Goal: Task Accomplishment & Management: Use online tool/utility

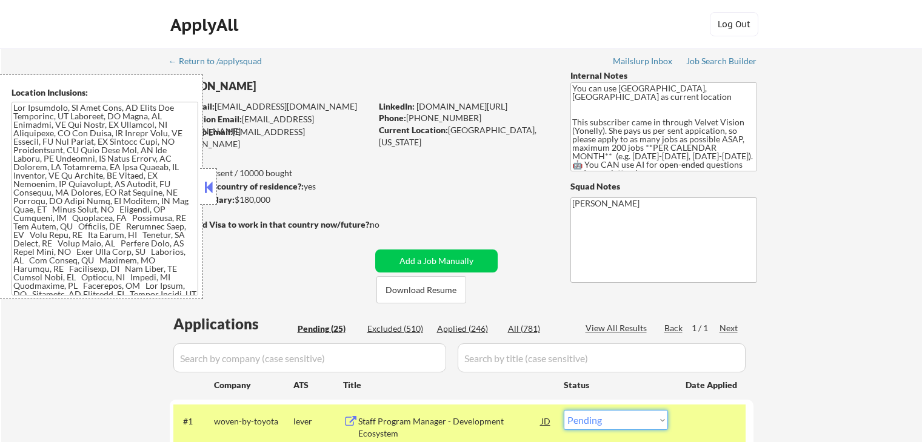
select select ""pending""
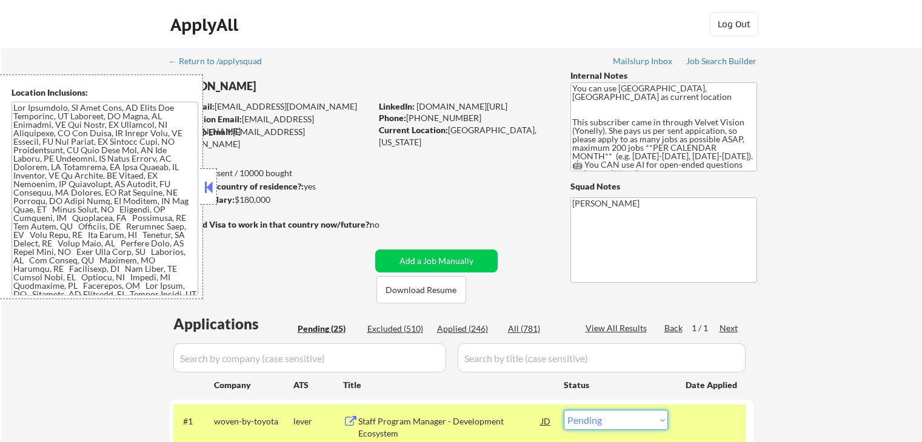
select select ""pending""
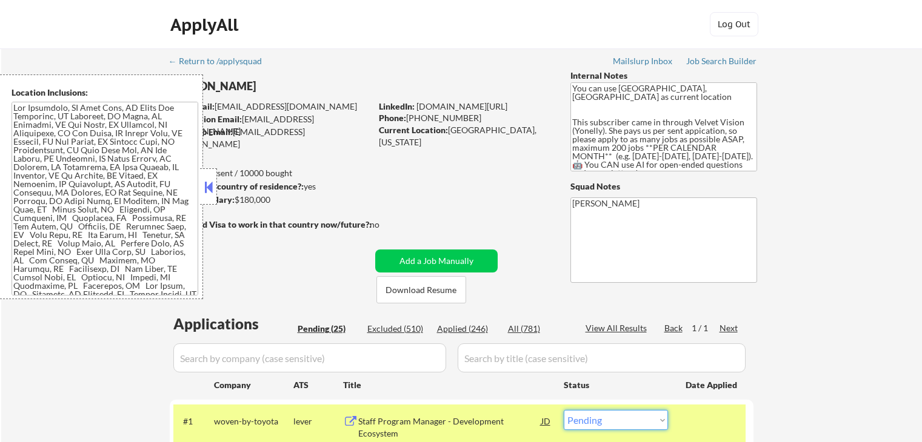
select select ""pending""
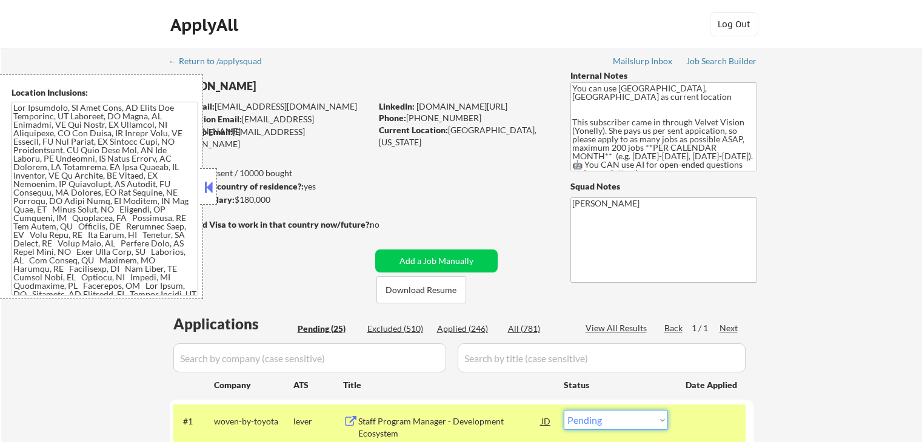
select select ""pending""
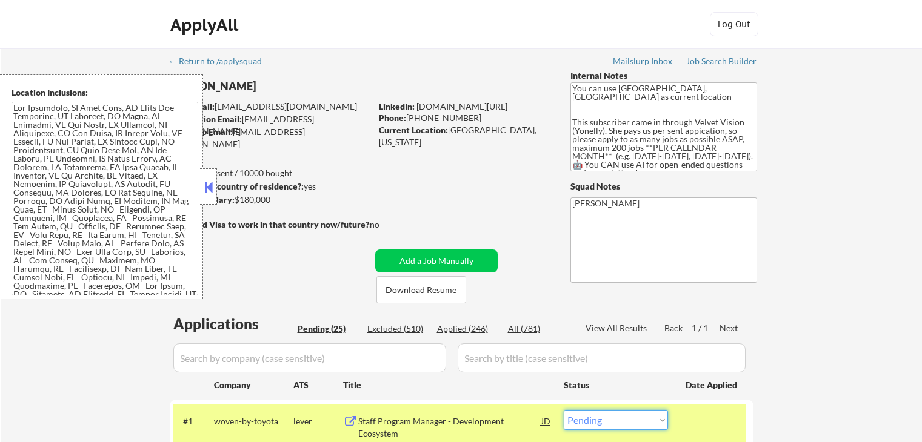
select select ""pending""
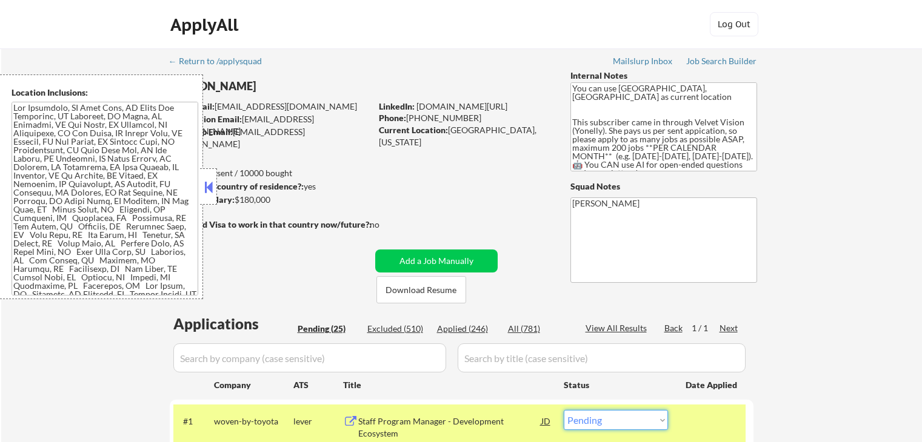
scroll to position [121, 0]
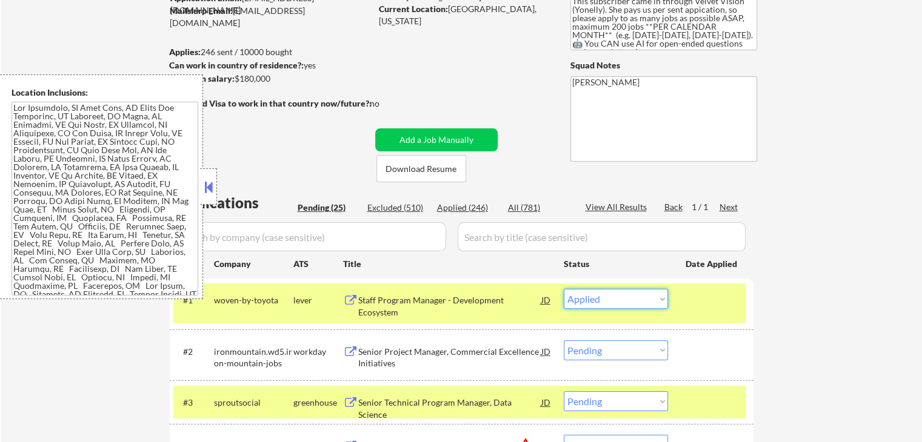
click at [564, 289] on select "Choose an option... Pending Applied Excluded (Questions) Excluded (Expired) Exc…" at bounding box center [616, 299] width 104 height 20
select select ""pending""
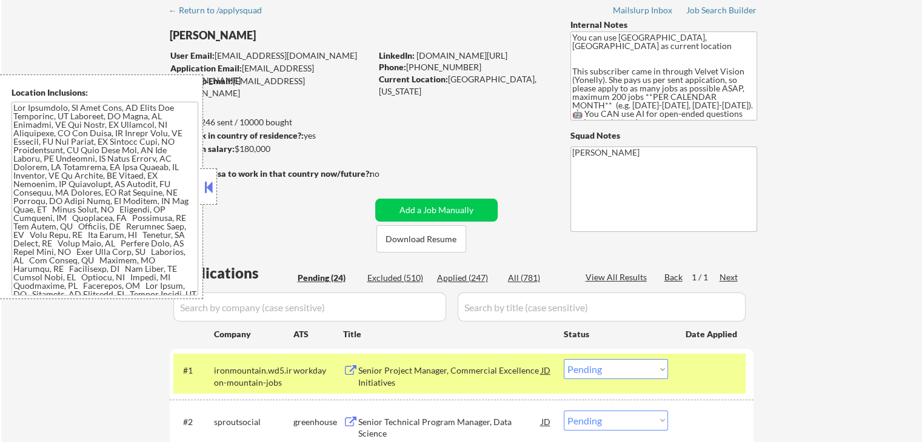
scroll to position [0, 0]
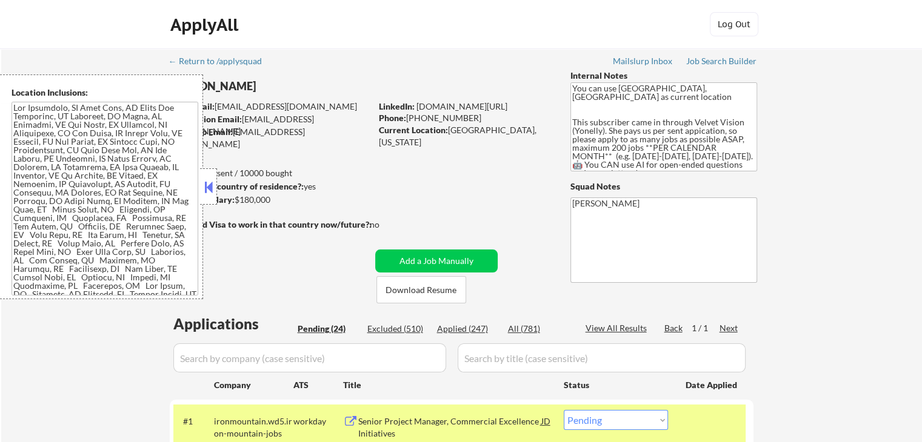
click at [215, 190] on div at bounding box center [208, 186] width 17 height 36
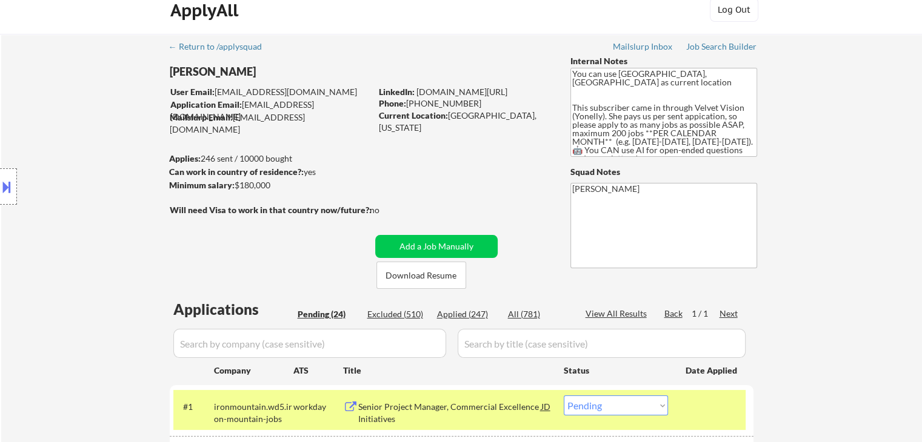
scroll to position [121, 0]
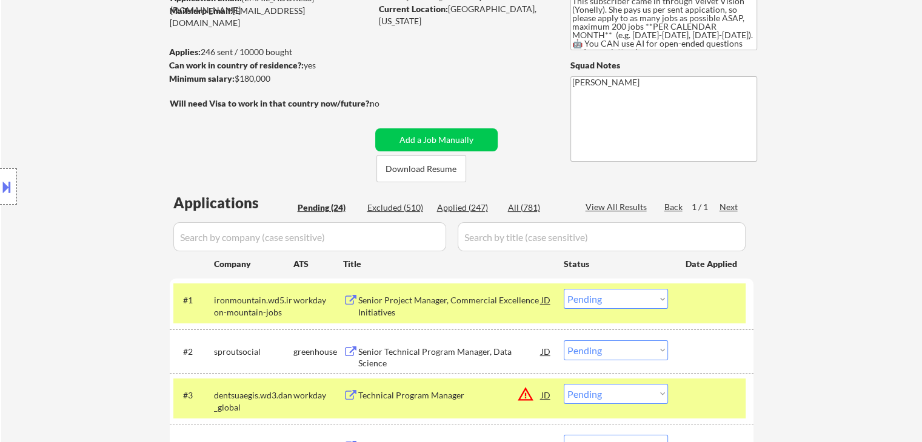
click at [61, 117] on div "Location Inclusions:" at bounding box center [108, 187] width 217 height 225
click at [3, 196] on div at bounding box center [8, 186] width 17 height 36
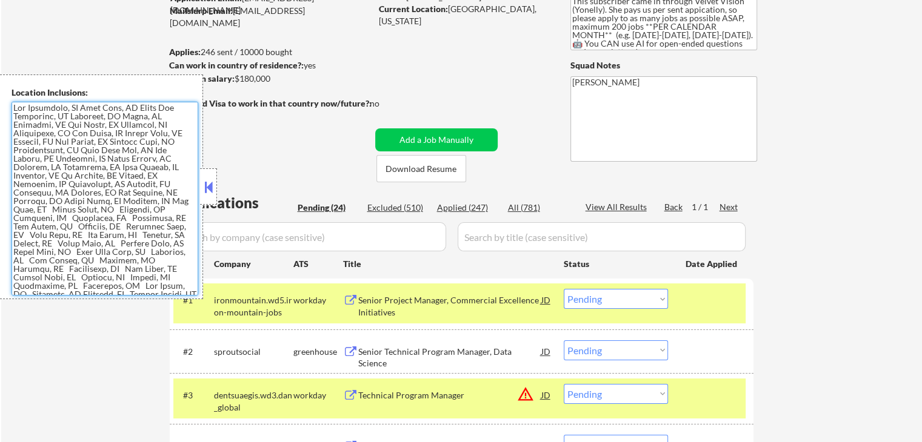
click at [50, 135] on textarea at bounding box center [105, 199] width 187 height 194
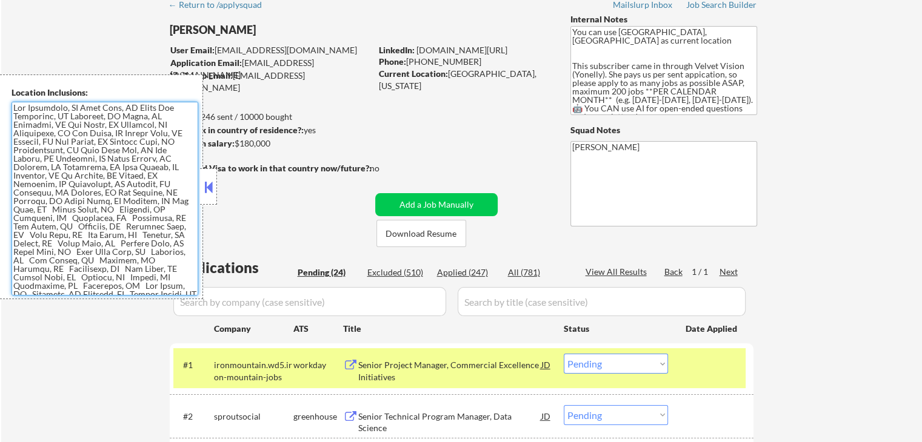
scroll to position [0, 0]
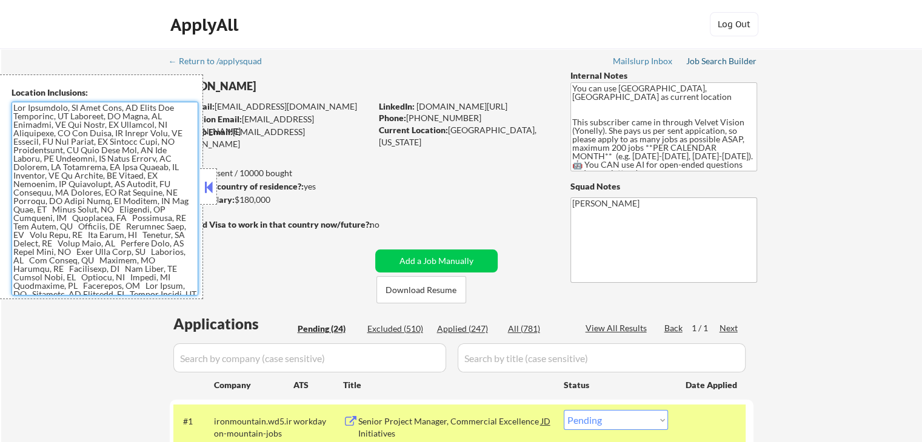
click at [722, 57] on div "Job Search Builder" at bounding box center [721, 61] width 71 height 8
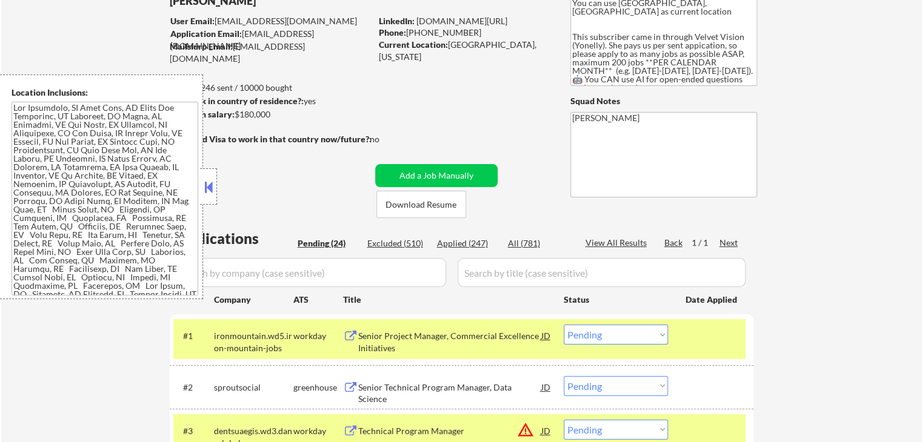
scroll to position [121, 0]
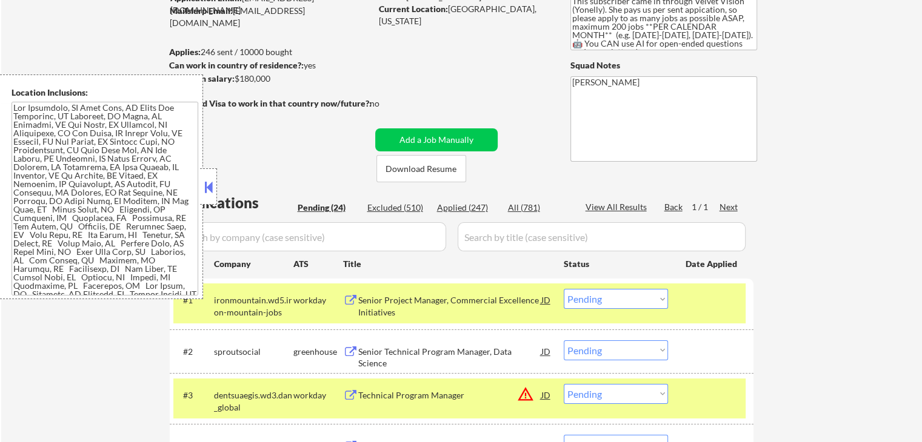
click at [210, 182] on button at bounding box center [208, 187] width 13 height 18
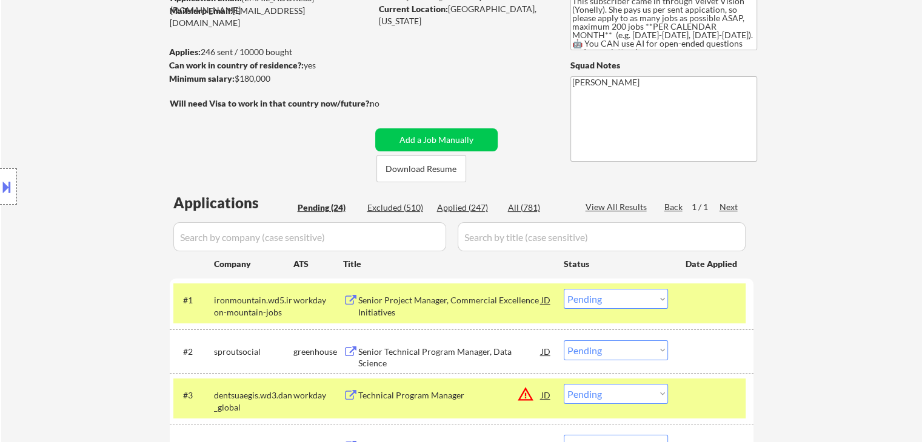
click at [2, 185] on button at bounding box center [6, 187] width 13 height 20
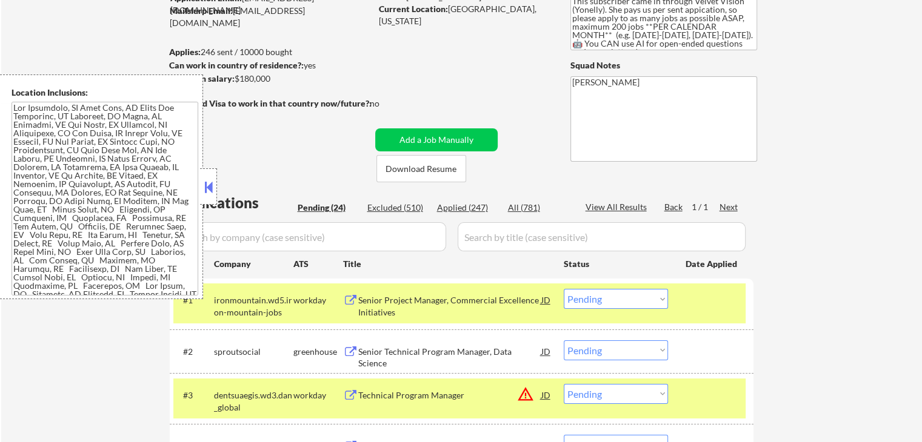
scroll to position [303, 0]
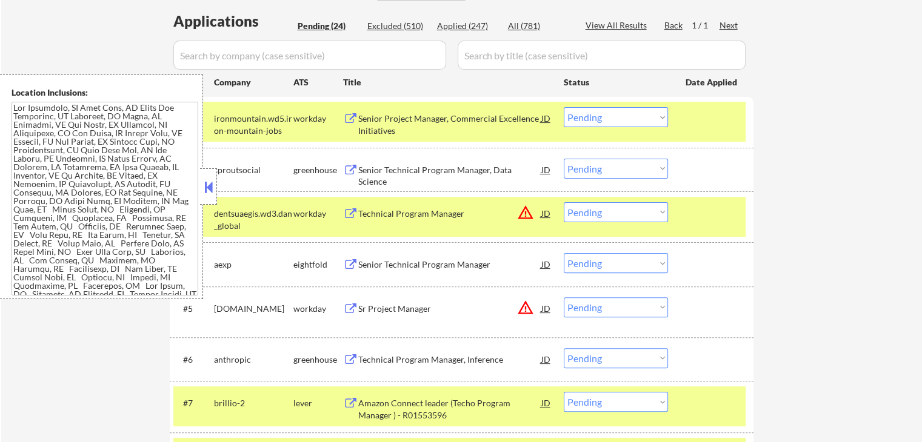
click at [621, 173] on select "Choose an option... Pending Applied Excluded (Questions) Excluded (Expired) Exc…" at bounding box center [616, 169] width 104 height 20
click at [564, 159] on select "Choose an option... Pending Applied Excluded (Questions) Excluded (Expired) Exc…" at bounding box center [616, 169] width 104 height 20
select select ""pending""
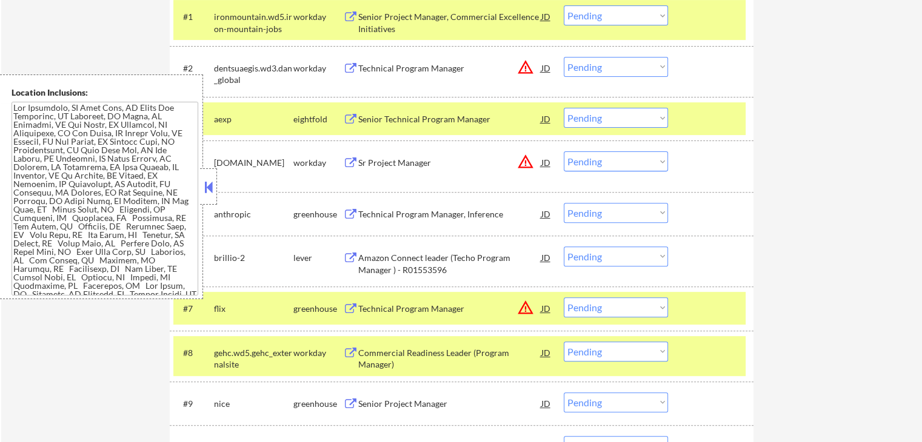
scroll to position [424, 0]
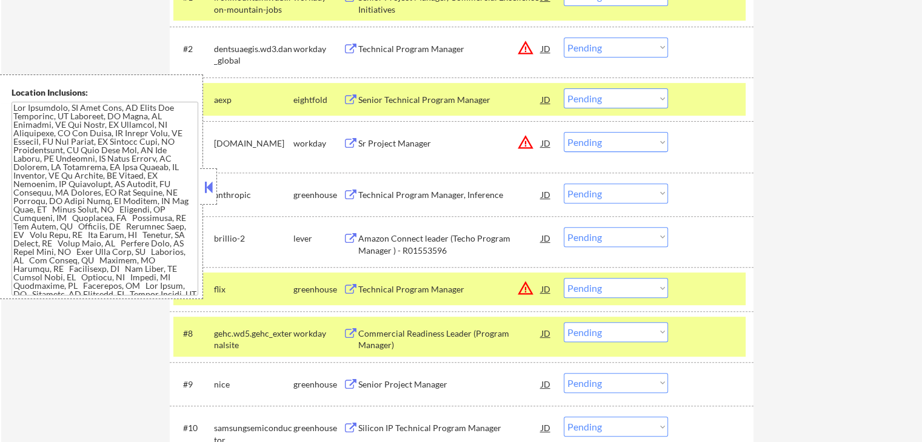
click at [598, 195] on select "Choose an option... Pending Applied Excluded (Questions) Excluded (Expired) Exc…" at bounding box center [616, 194] width 104 height 20
click at [564, 184] on select "Choose an option... Pending Applied Excluded (Questions) Excluded (Expired) Exc…" at bounding box center [616, 194] width 104 height 20
select select ""pending""
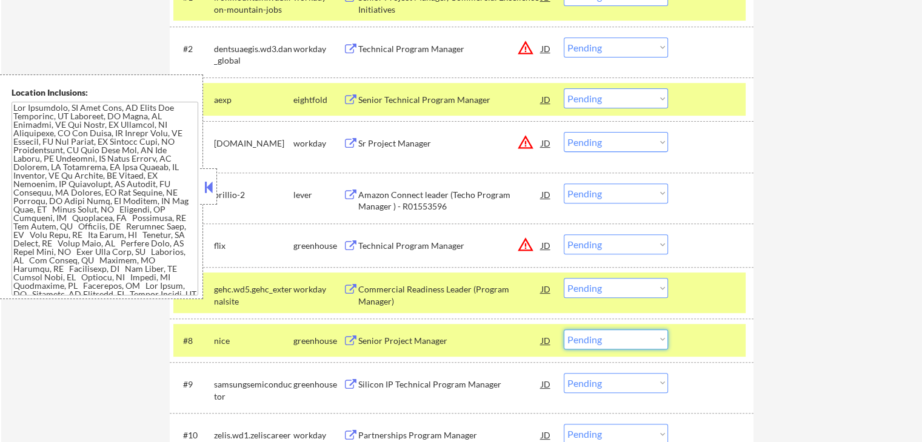
drag, startPoint x: 603, startPoint y: 342, endPoint x: 609, endPoint y: 358, distance: 16.7
click at [603, 342] on select "Choose an option... Pending Applied Excluded (Questions) Excluded (Expired) Exc…" at bounding box center [616, 340] width 104 height 20
click at [564, 330] on select "Choose an option... Pending Applied Excluded (Questions) Excluded (Expired) Exc…" at bounding box center [616, 340] width 104 height 20
click at [210, 190] on button at bounding box center [208, 187] width 13 height 18
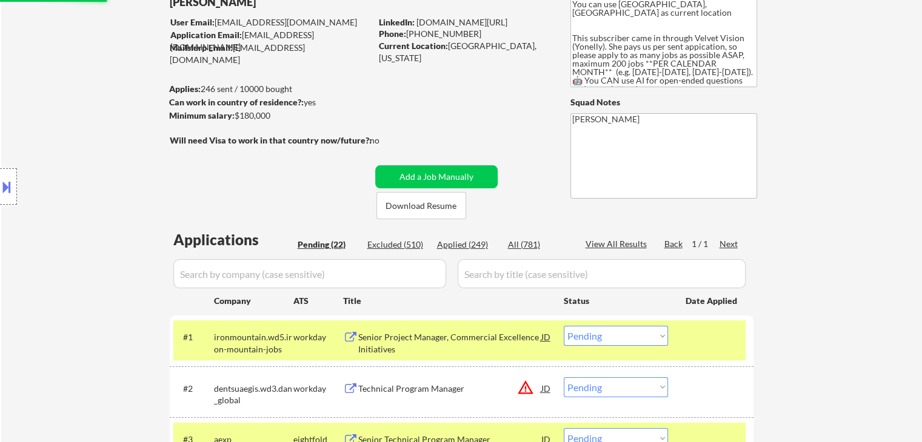
scroll to position [0, 0]
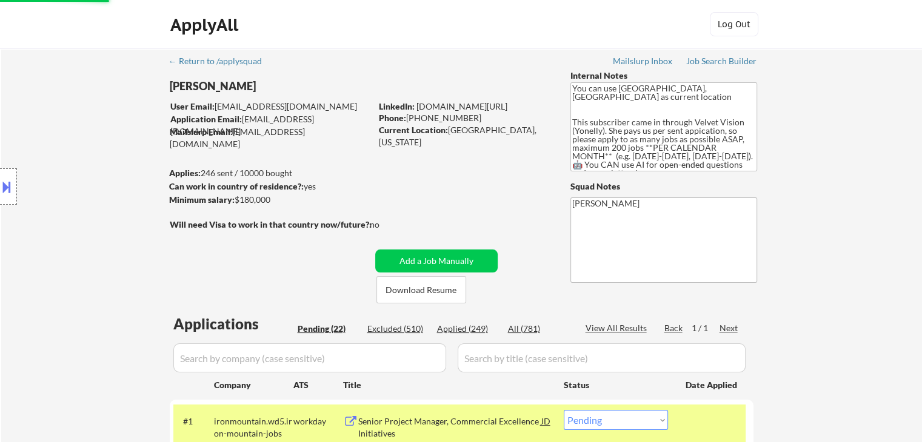
select select ""pending""
drag, startPoint x: 425, startPoint y: 164, endPoint x: 453, endPoint y: 138, distance: 38.2
click at [133, 172] on div "Location Inclusions:" at bounding box center [108, 187] width 217 height 225
click at [135, 167] on div "Location Inclusions:" at bounding box center [108, 187] width 217 height 225
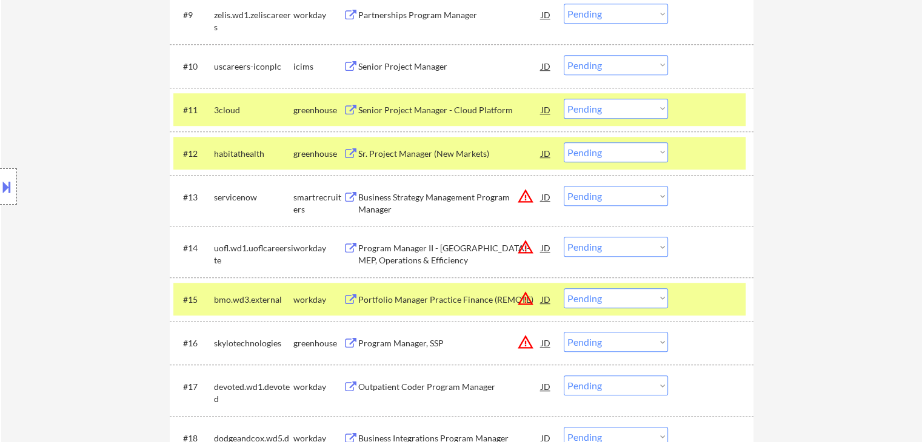
scroll to position [1009, 0]
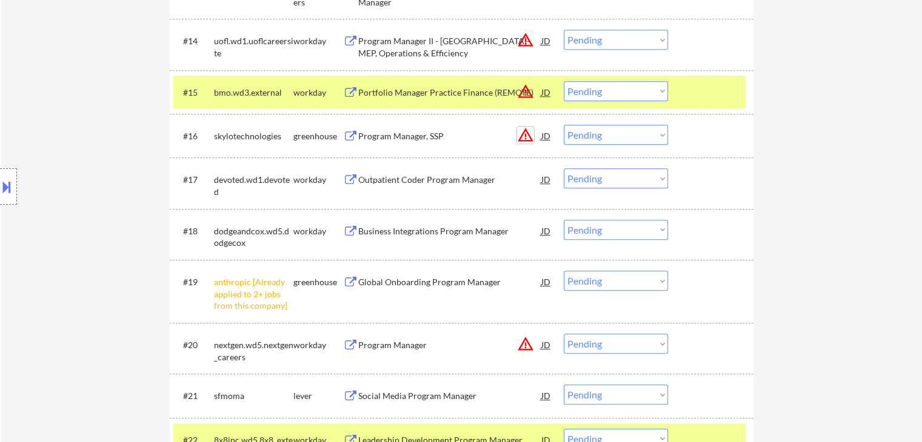
click at [530, 139] on button "warning_amber" at bounding box center [525, 135] width 17 height 17
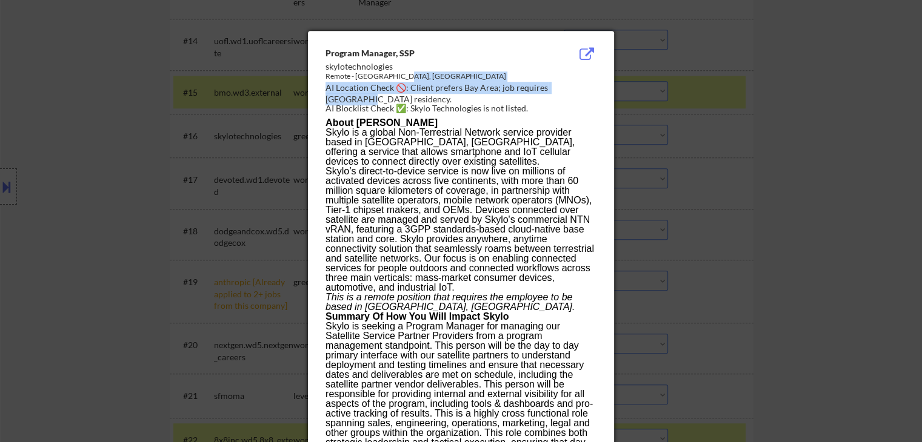
drag, startPoint x: 587, startPoint y: 84, endPoint x: 529, endPoint y: 84, distance: 58.2
click at [527, 84] on div "Program Manager, SSP skylotechnologies Remote - [GEOGRAPHIC_DATA], [GEOGRAPHIC_…" at bounding box center [463, 81] width 276 height 68
click at [783, 156] on div at bounding box center [461, 221] width 922 height 442
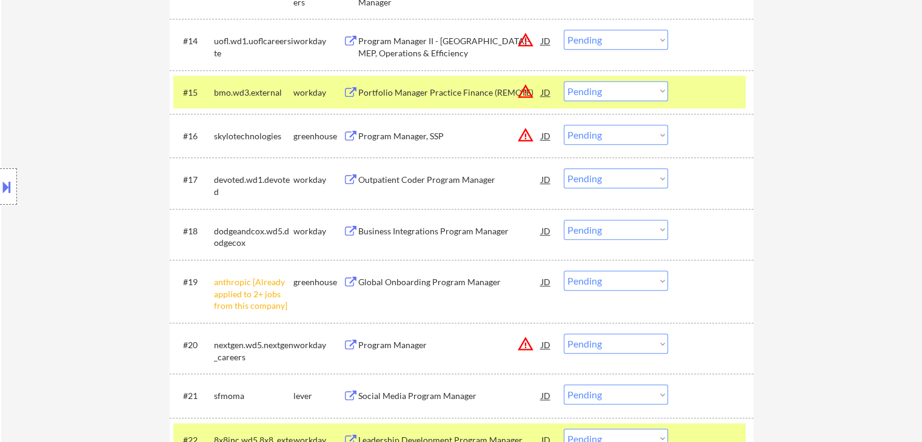
click at [412, 136] on div "Program Manager, SSP" at bounding box center [449, 136] width 183 height 12
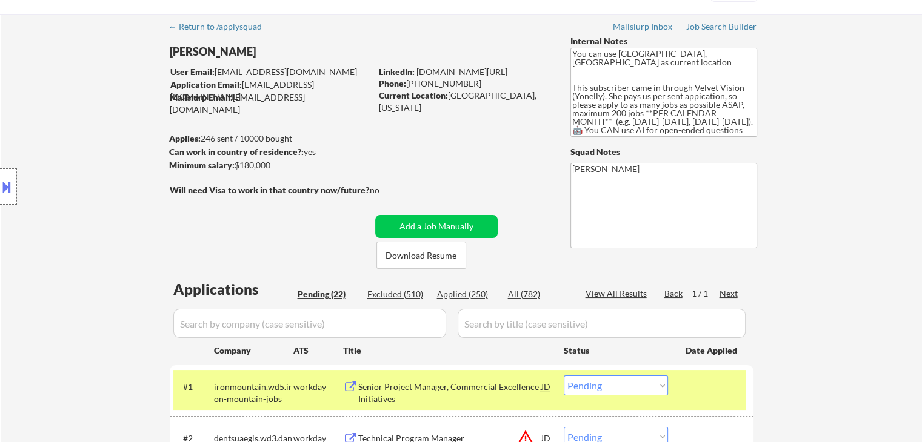
scroll to position [0, 0]
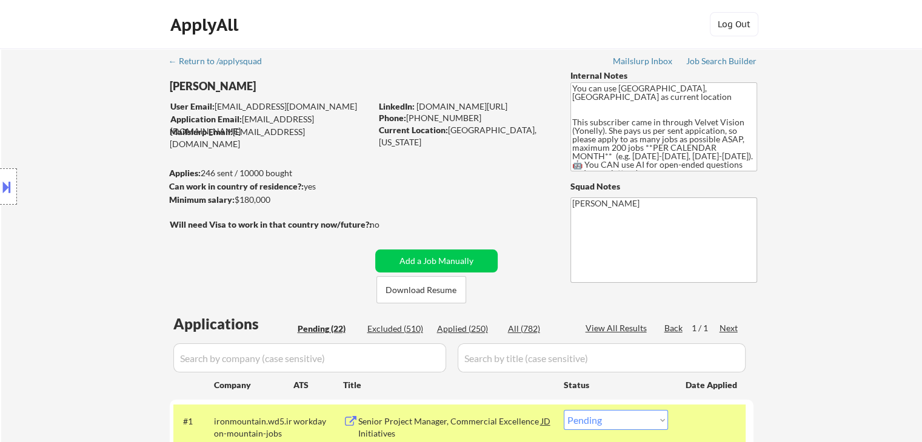
drag, startPoint x: 461, startPoint y: 324, endPoint x: 493, endPoint y: 41, distance: 284.3
click at [463, 324] on div "Applied (250)" at bounding box center [467, 329] width 61 height 12
select select ""applied""
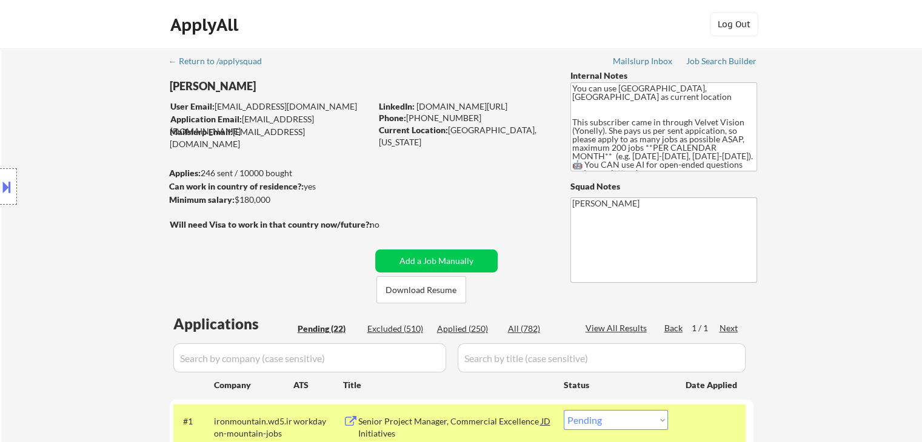
select select ""applied""
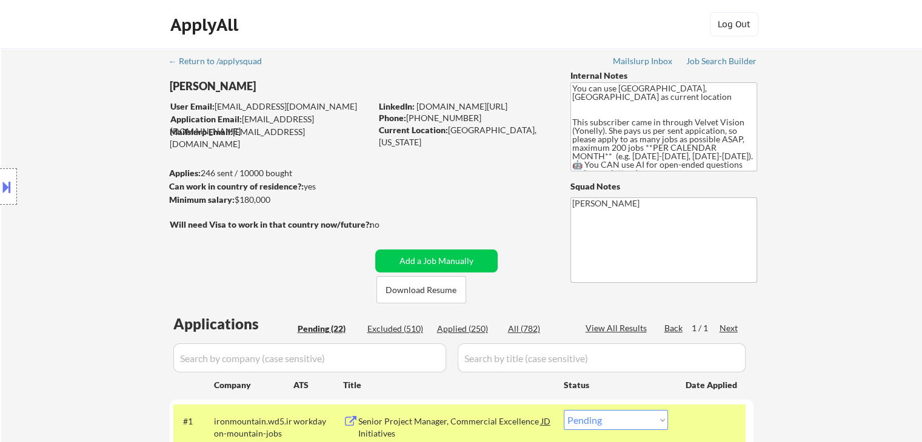
select select ""applied""
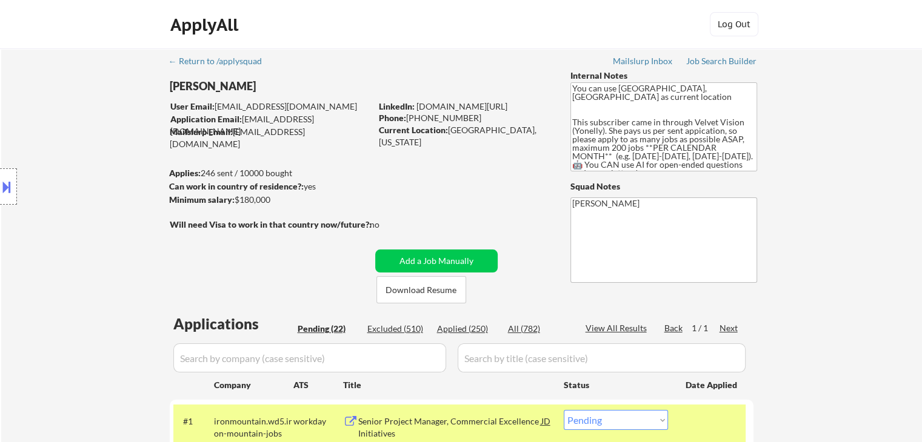
select select ""applied""
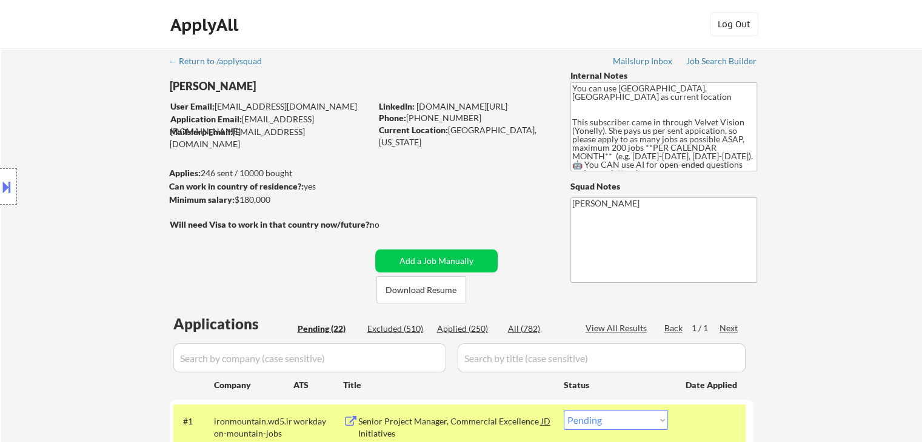
select select ""applied""
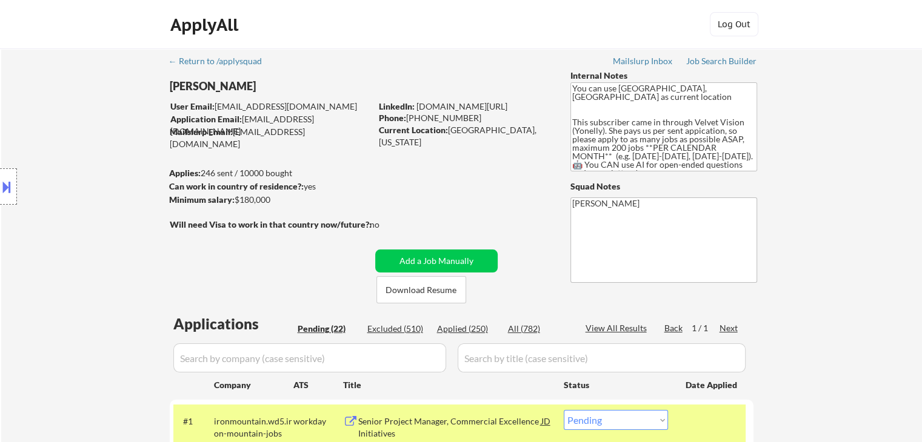
select select ""applied""
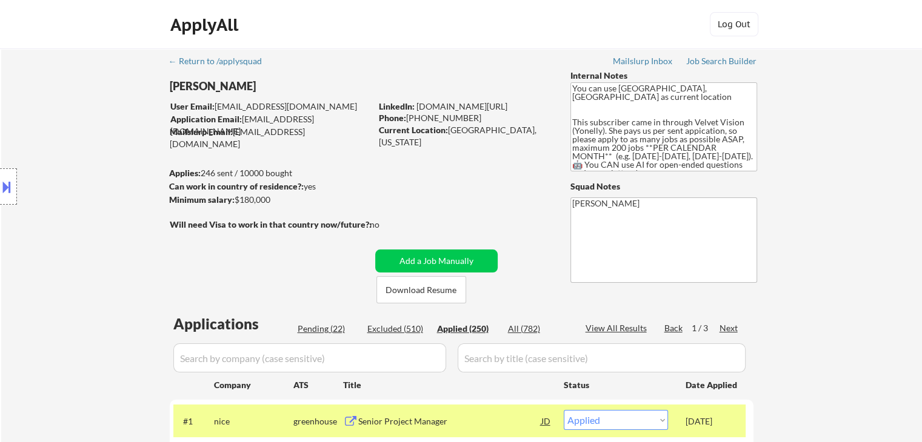
click at [321, 324] on div "Pending (22)" at bounding box center [328, 329] width 61 height 12
select select ""pending""
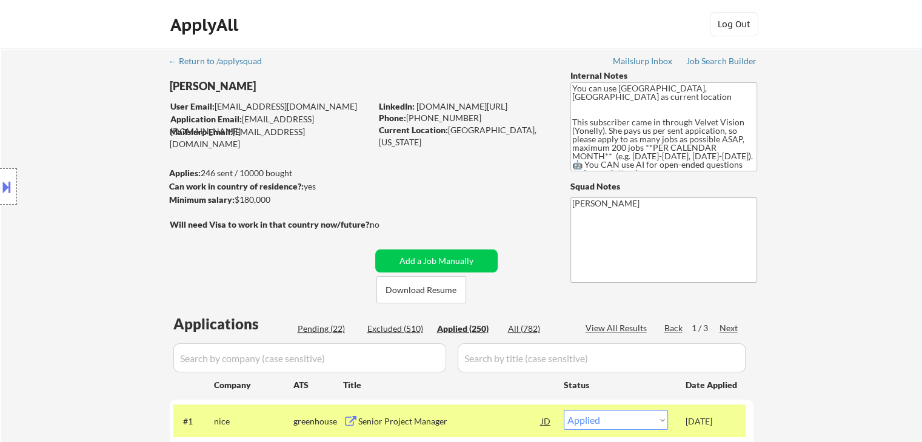
select select ""pending""
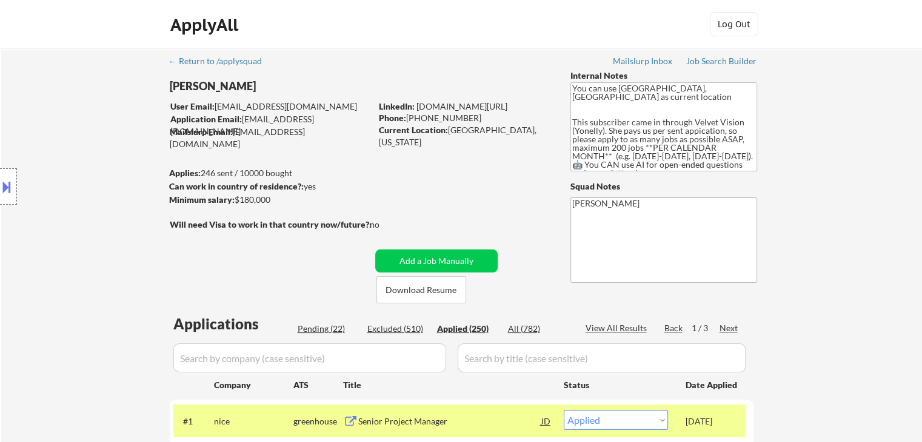
select select ""pending""
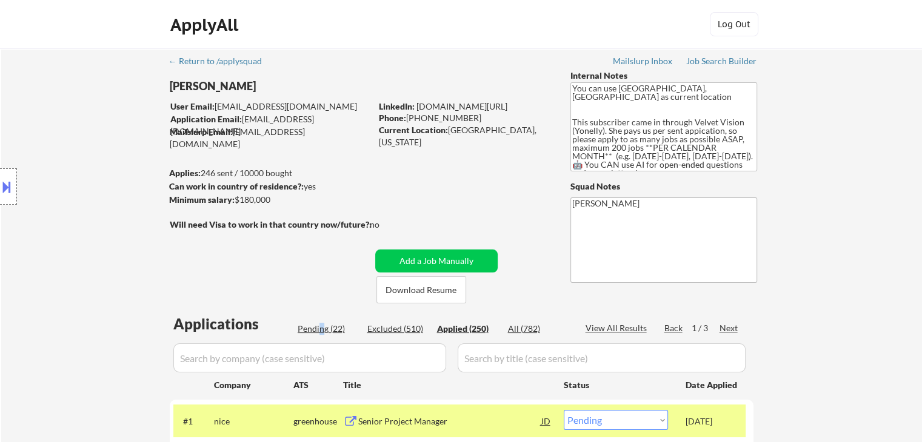
select select ""pending""
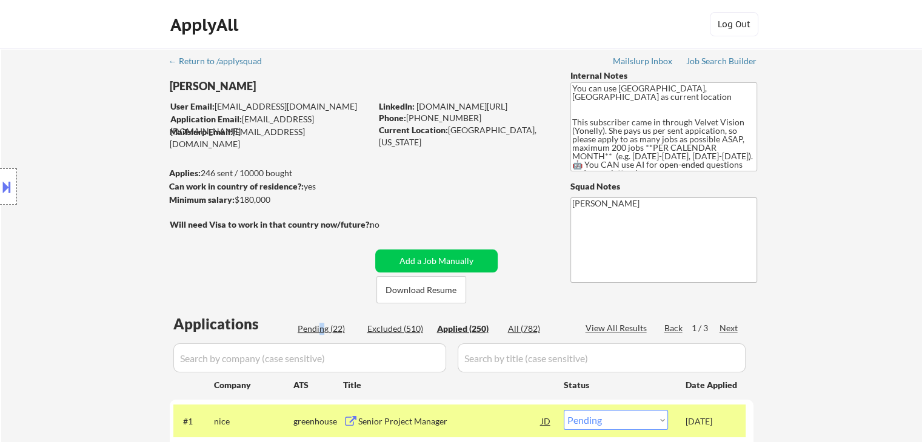
select select ""pending""
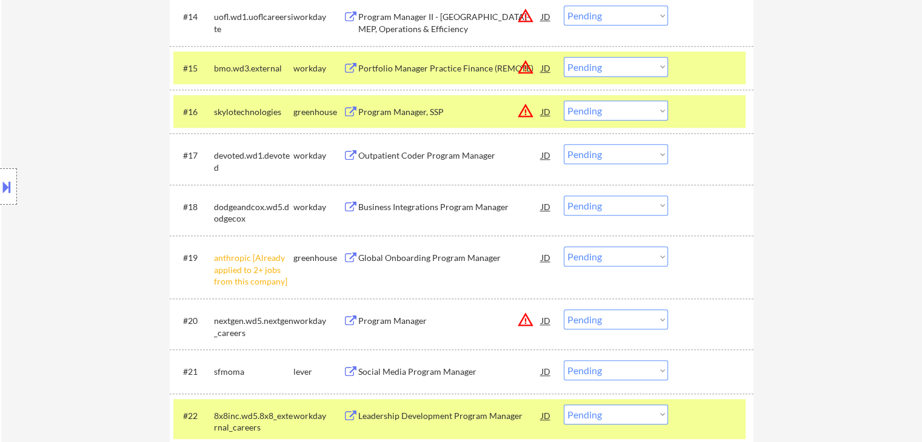
scroll to position [1091, 0]
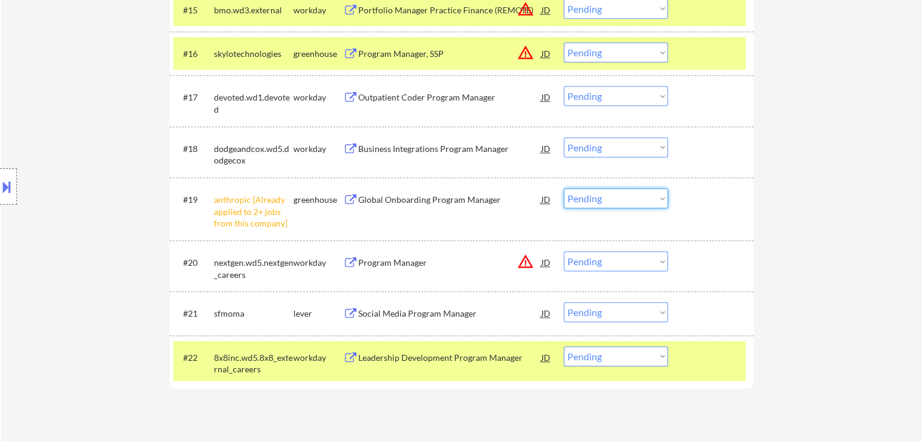
drag, startPoint x: 626, startPoint y: 195, endPoint x: 623, endPoint y: 202, distance: 7.7
click at [626, 195] on select "Choose an option... Pending Applied Excluded (Questions) Excluded (Expired) Exc…" at bounding box center [616, 199] width 104 height 20
click at [564, 189] on select "Choose an option... Pending Applied Excluded (Questions) Excluded (Expired) Exc…" at bounding box center [616, 199] width 104 height 20
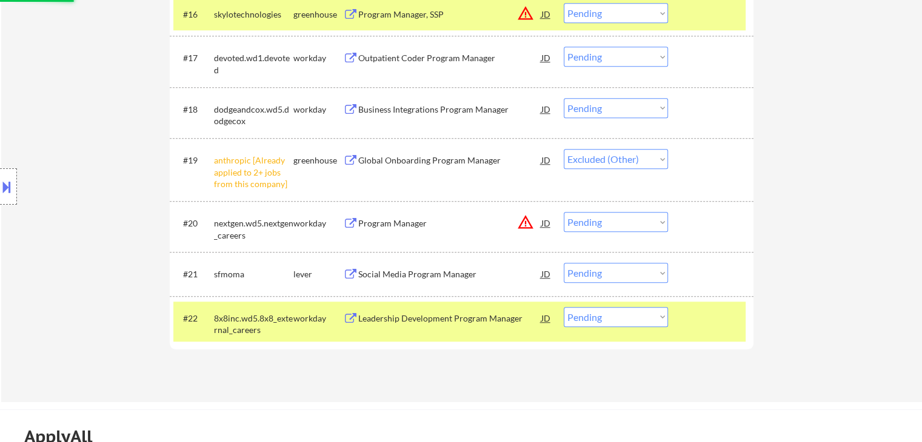
scroll to position [1152, 0]
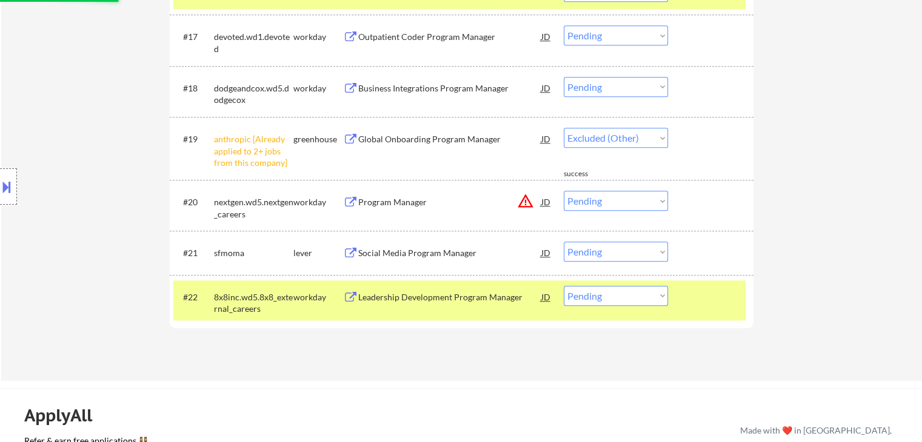
select select ""pending""
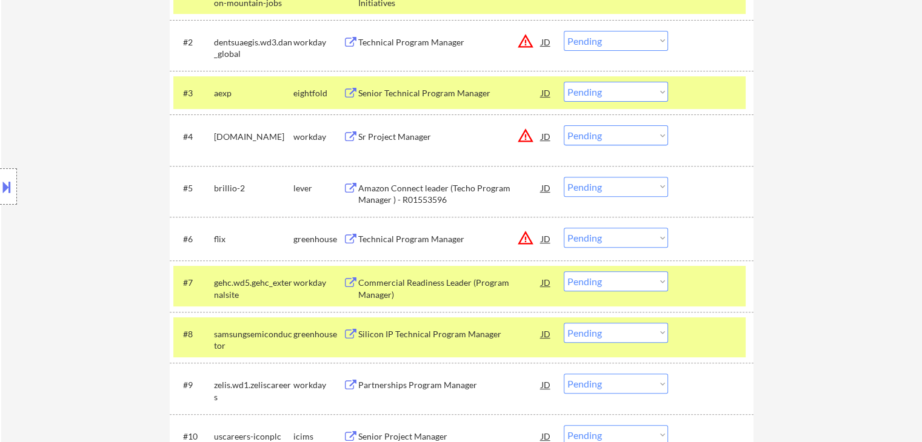
scroll to position [182, 0]
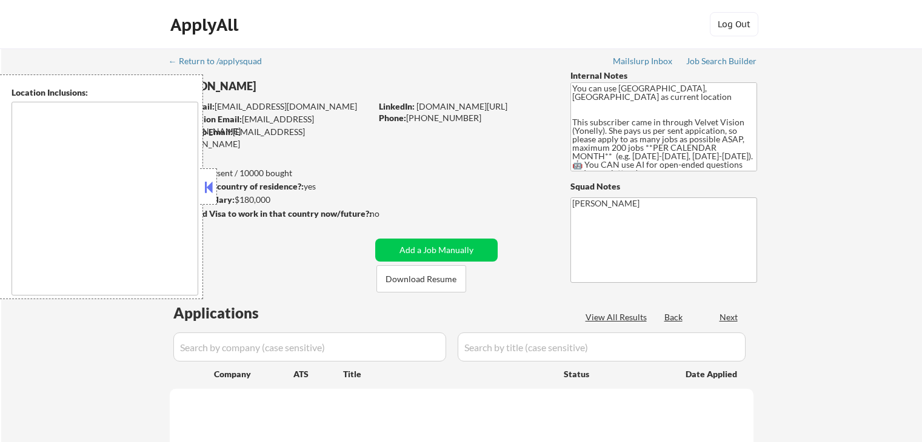
scroll to position [182, 0]
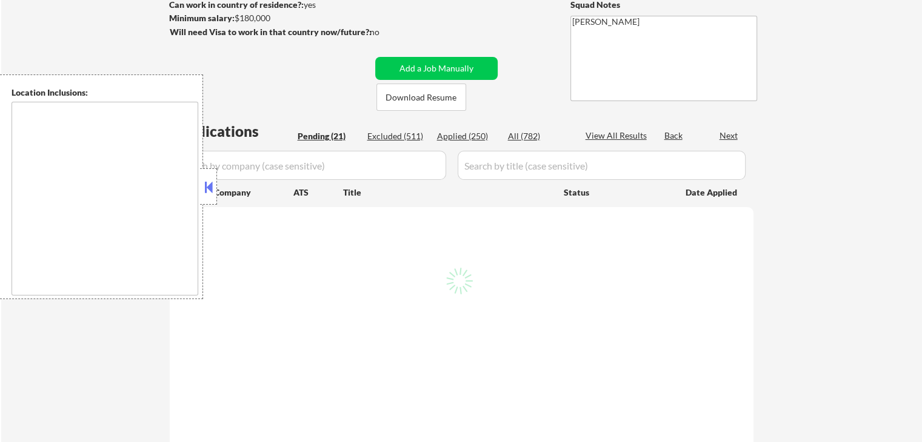
select select ""pending""
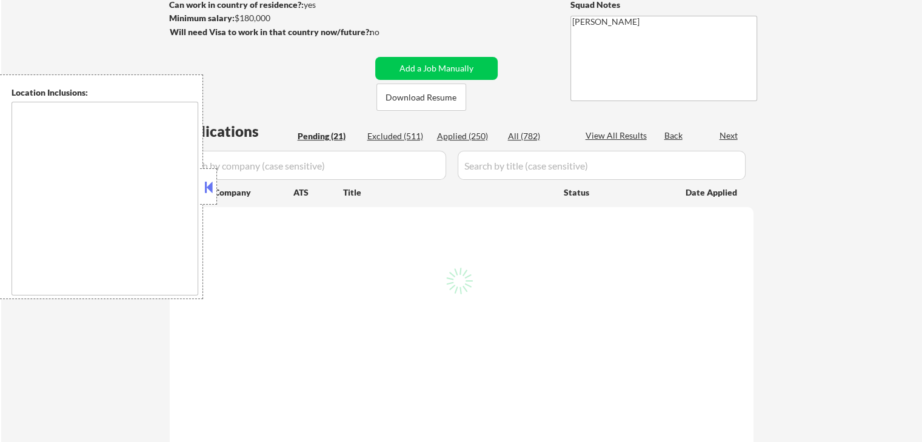
select select ""pending""
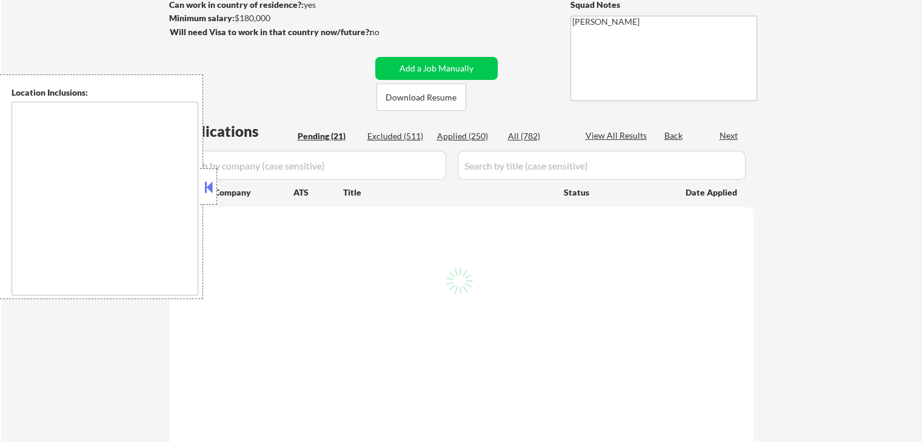
select select ""pending""
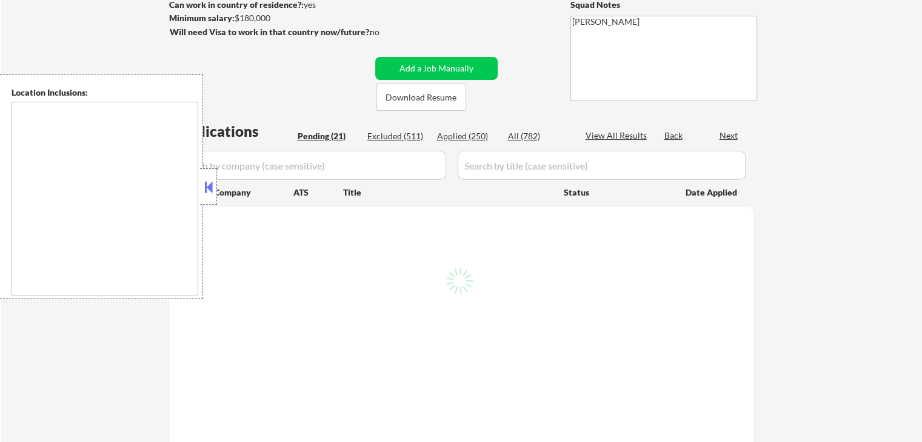
select select ""pending""
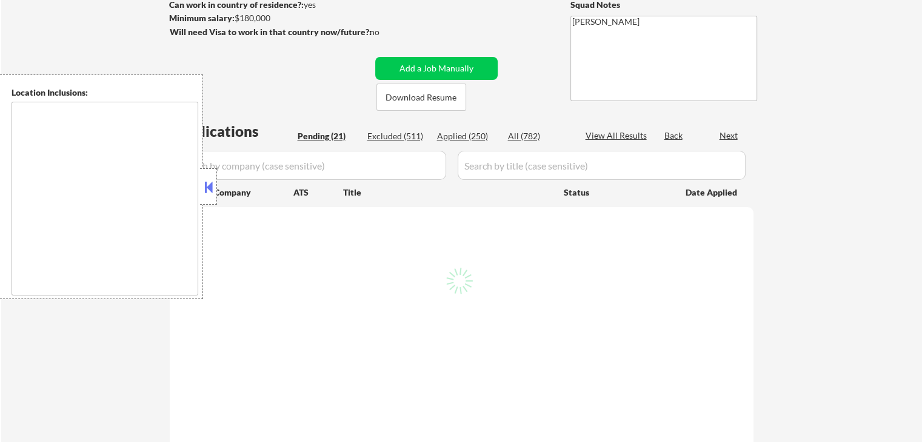
select select ""pending""
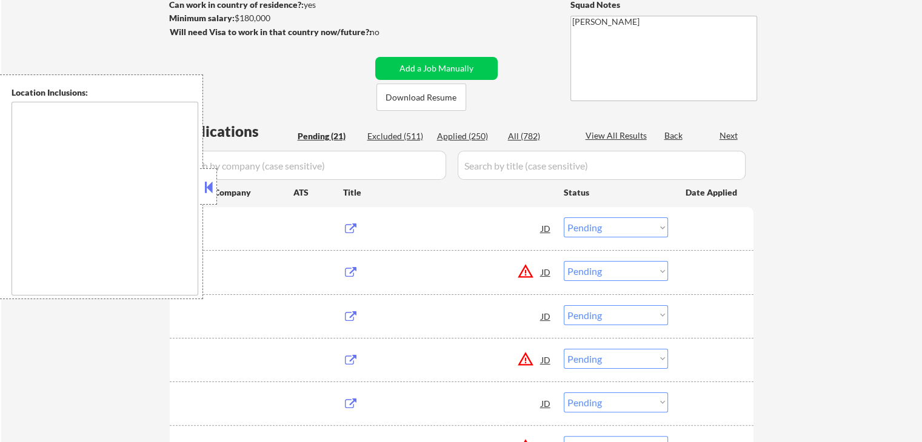
type textarea "[GEOGRAPHIC_DATA], [GEOGRAPHIC_DATA] [GEOGRAPHIC_DATA], [GEOGRAPHIC_DATA] [GEOG…"
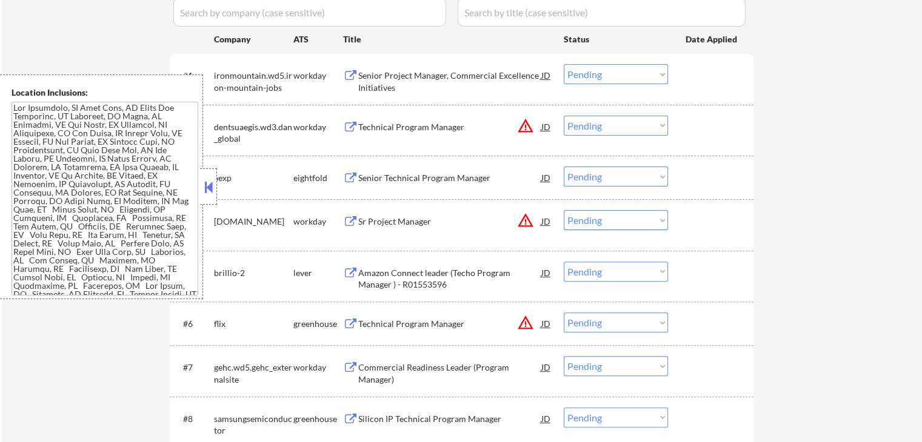
scroll to position [485, 0]
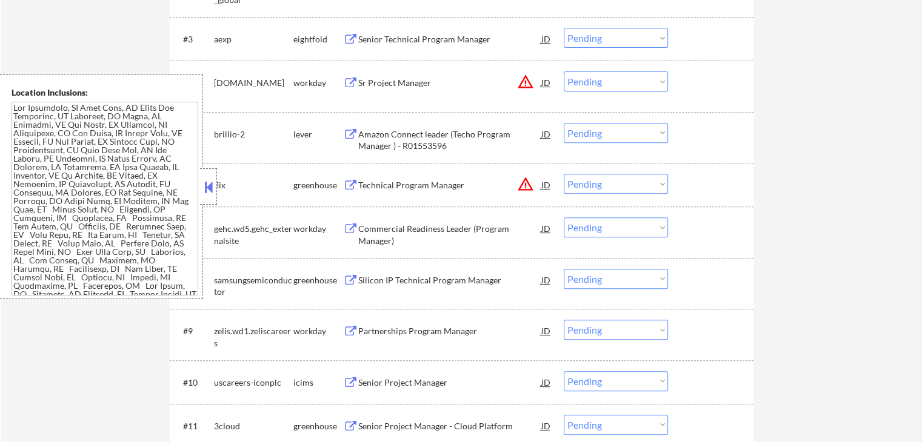
click at [445, 276] on div "Silicon IP Technical Program Manager" at bounding box center [449, 281] width 183 height 12
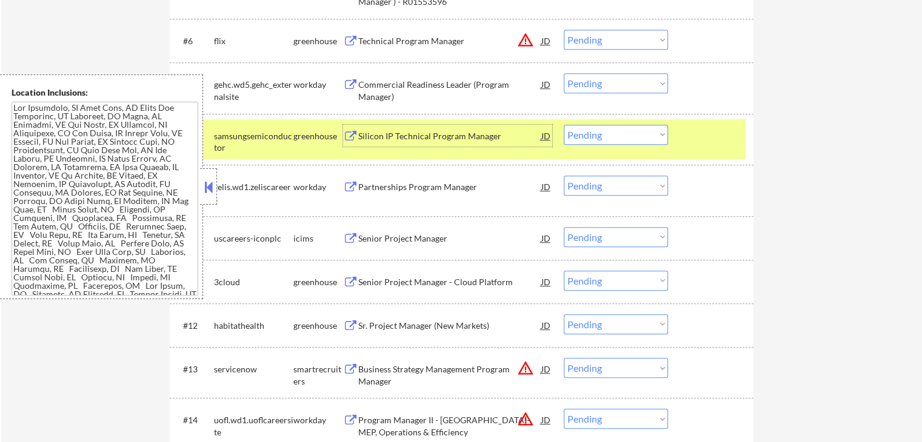
scroll to position [667, 0]
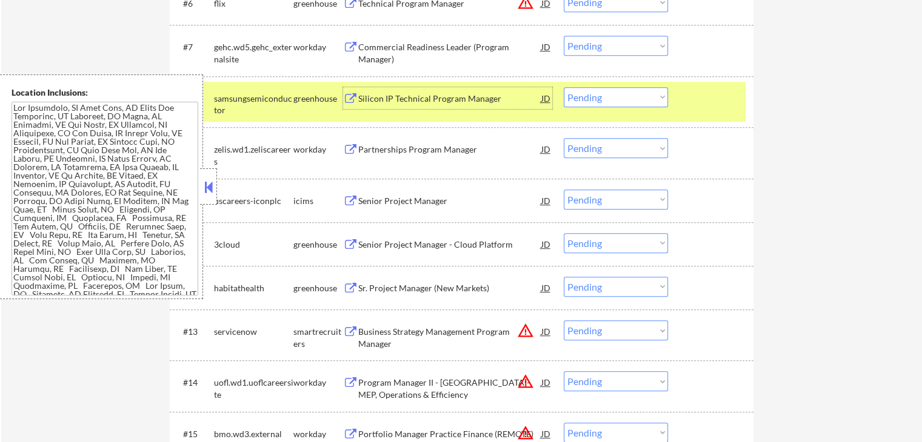
click at [409, 242] on div "Senior Project Manager - Cloud Platform" at bounding box center [449, 245] width 183 height 12
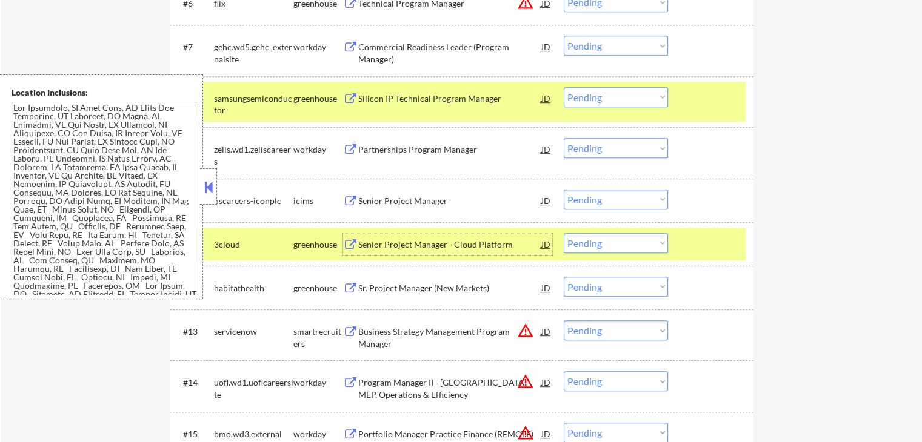
click at [453, 288] on div "Sr. Project Manager (New Markets)" at bounding box center [449, 288] width 183 height 12
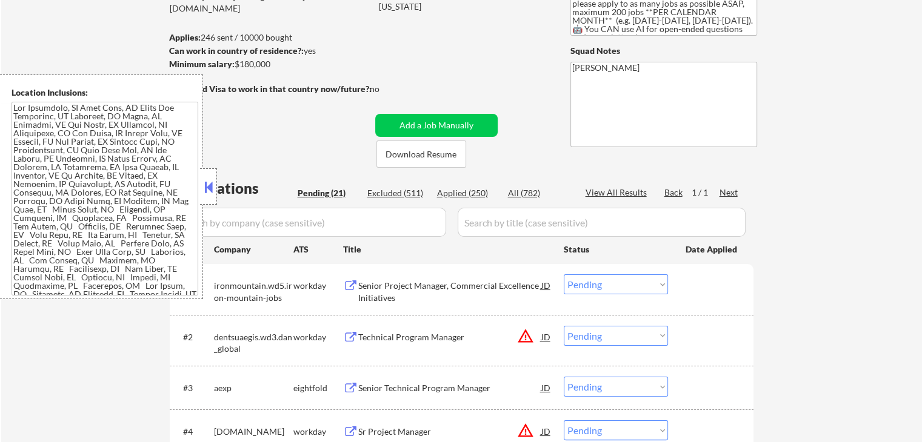
scroll to position [182, 0]
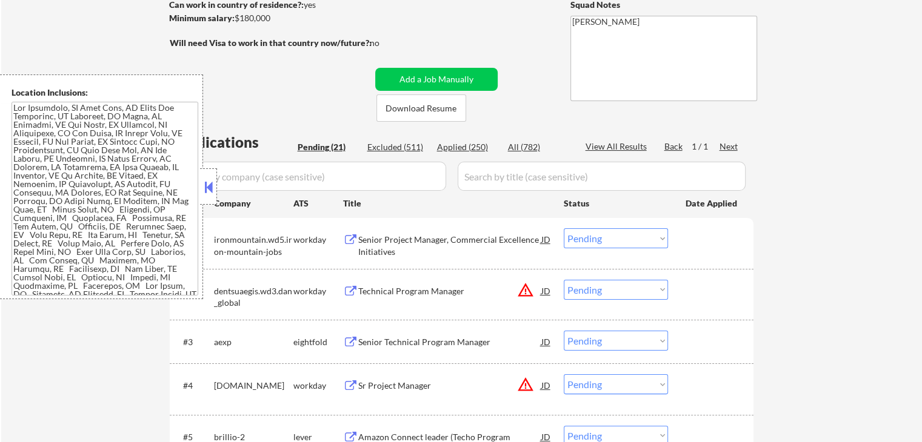
click at [404, 285] on div "Technical Program Manager" at bounding box center [449, 291] width 183 height 12
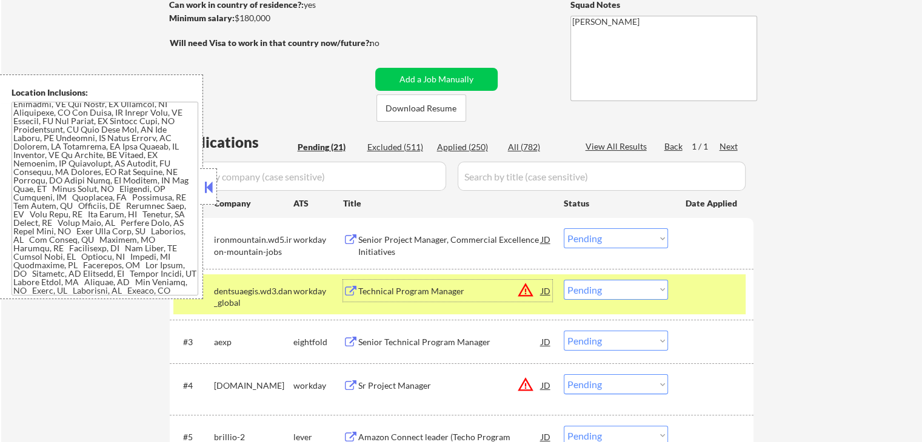
scroll to position [38, 0]
click at [112, 203] on textarea at bounding box center [105, 199] width 187 height 194
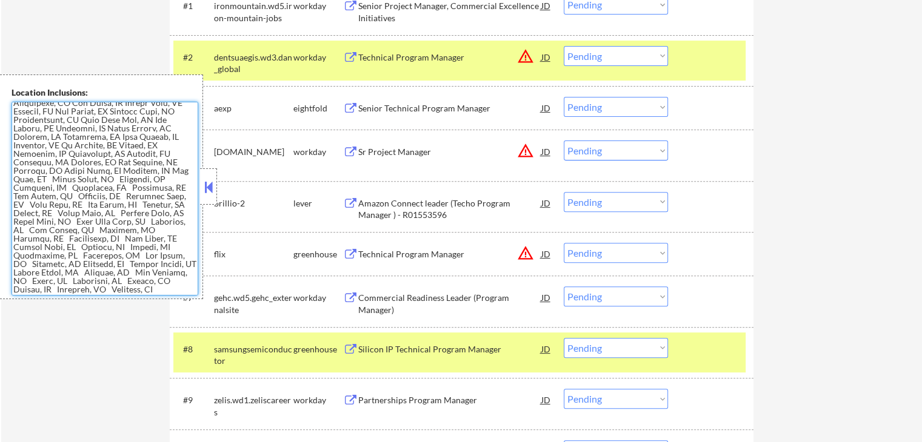
scroll to position [424, 0]
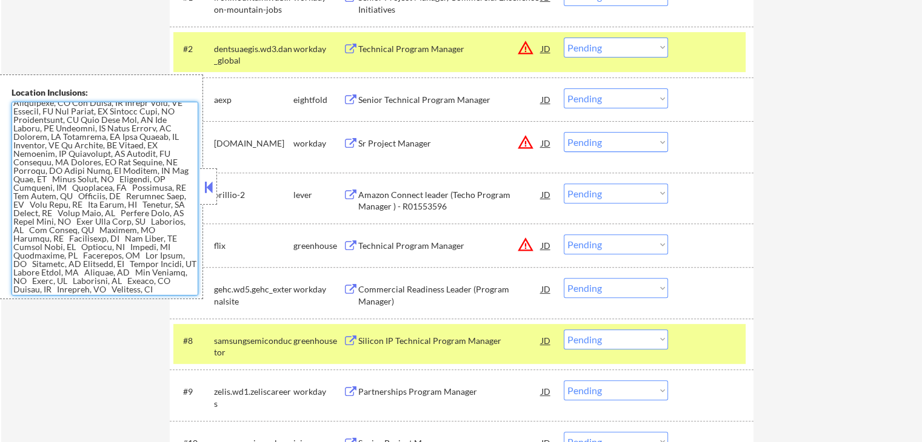
click at [209, 182] on button at bounding box center [208, 187] width 13 height 18
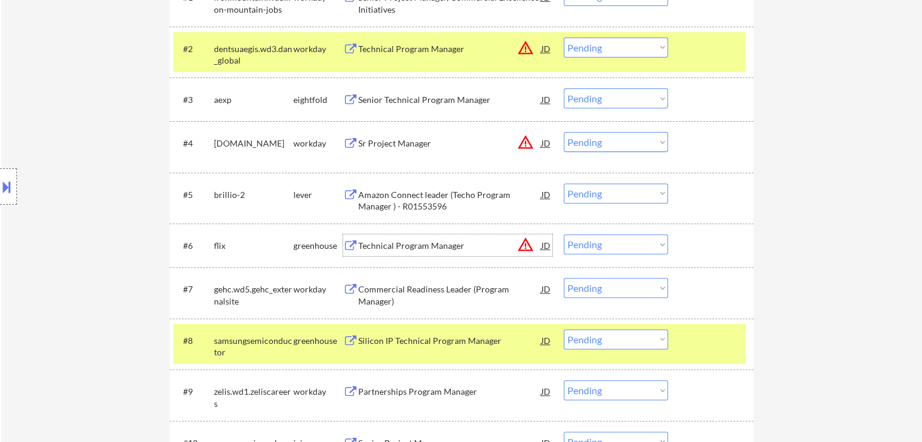
click at [408, 244] on div "Technical Program Manager" at bounding box center [449, 246] width 183 height 12
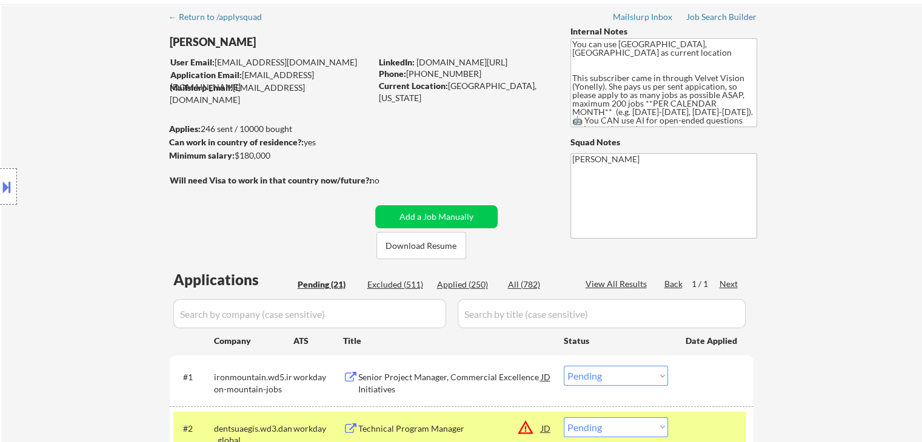
scroll to position [0, 0]
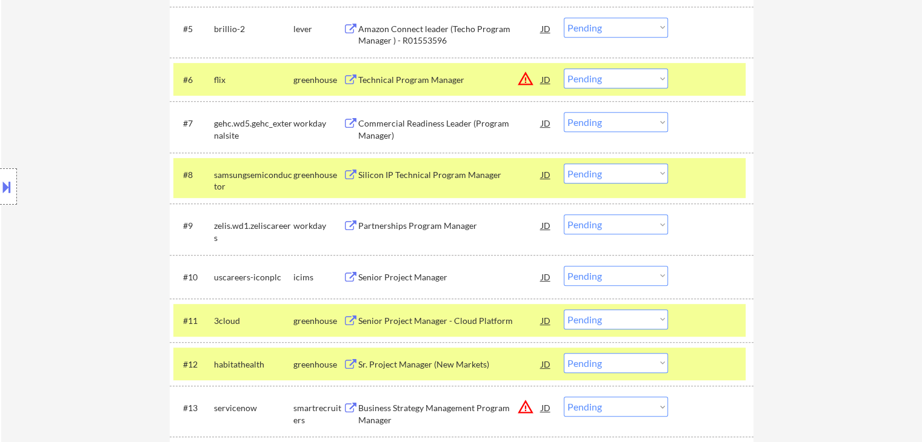
scroll to position [606, 0]
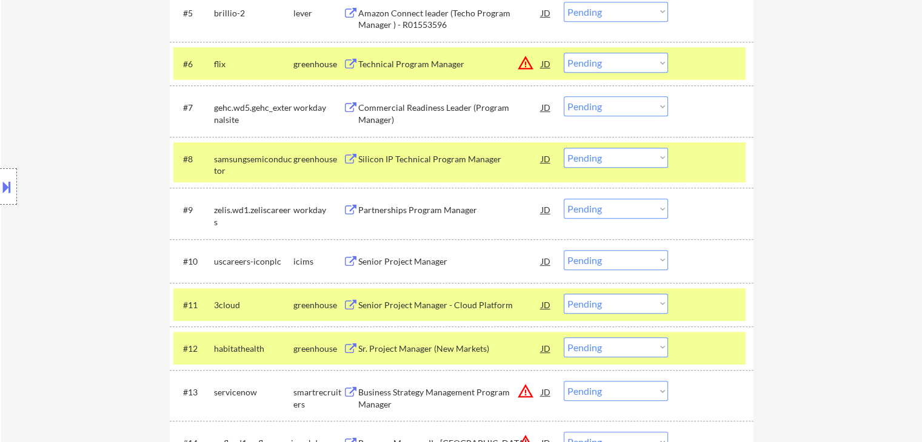
click at [422, 213] on div "Partnerships Program Manager" at bounding box center [449, 210] width 183 height 12
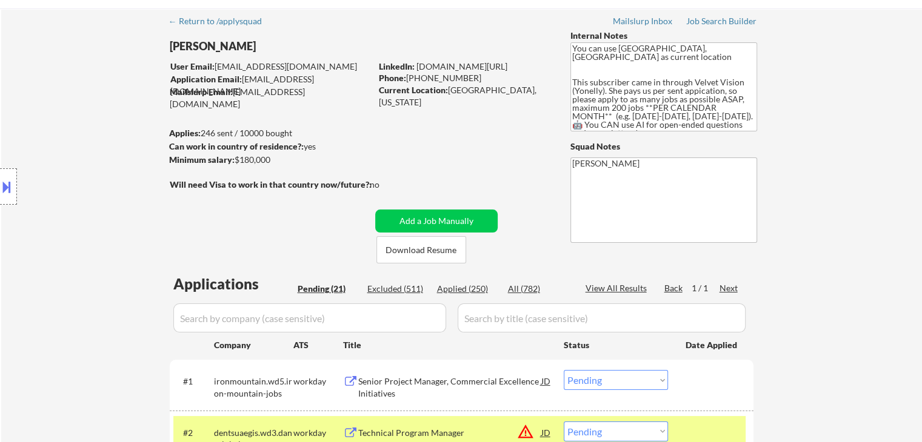
scroll to position [61, 0]
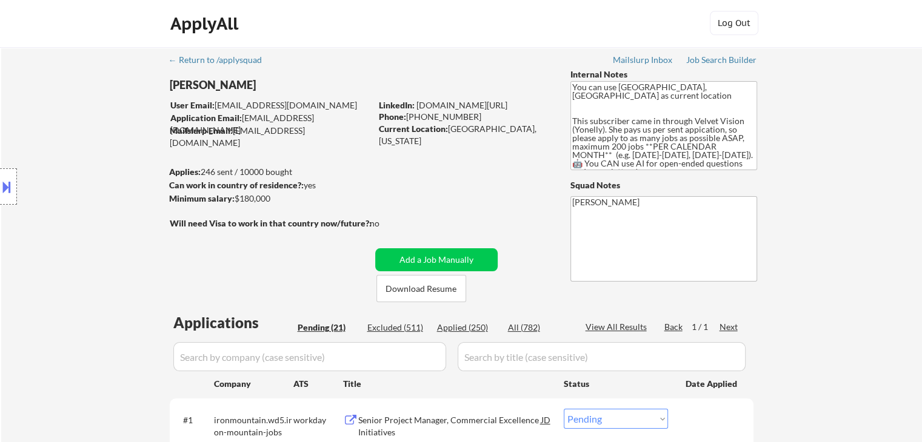
scroll to position [0, 0]
